Goal: Complete application form: Complete application form

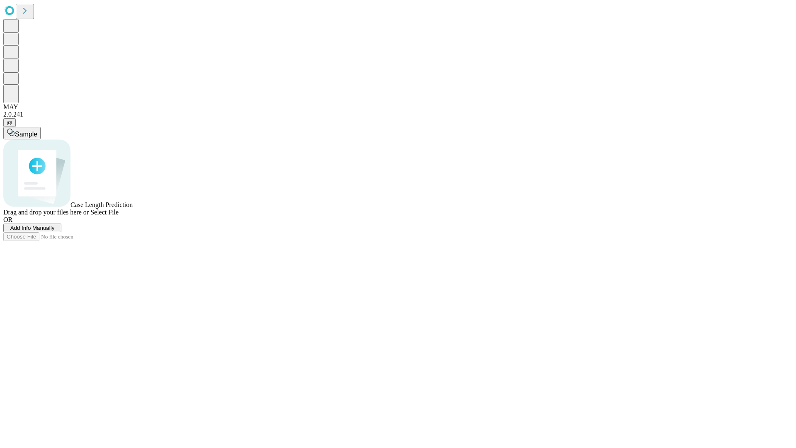
click at [55, 231] on span "Add Info Manually" at bounding box center [32, 228] width 44 height 6
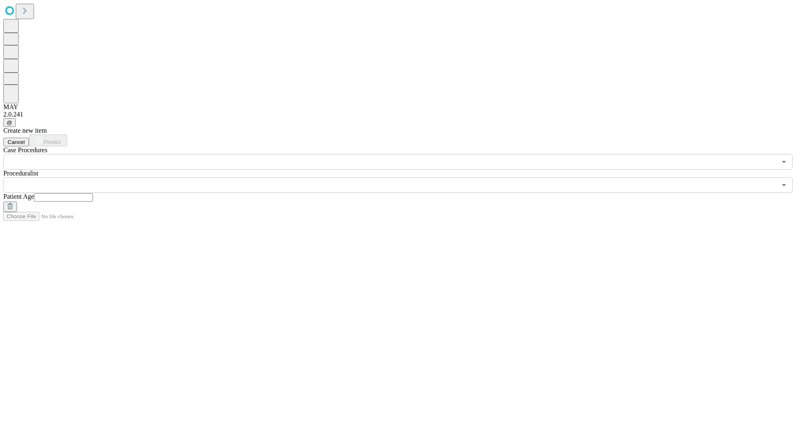
click at [93, 193] on input "text" at bounding box center [63, 197] width 59 height 8
type input "**"
click at [404, 177] on input "text" at bounding box center [389, 185] width 773 height 16
